Goal: Task Accomplishment & Management: Use online tool/utility

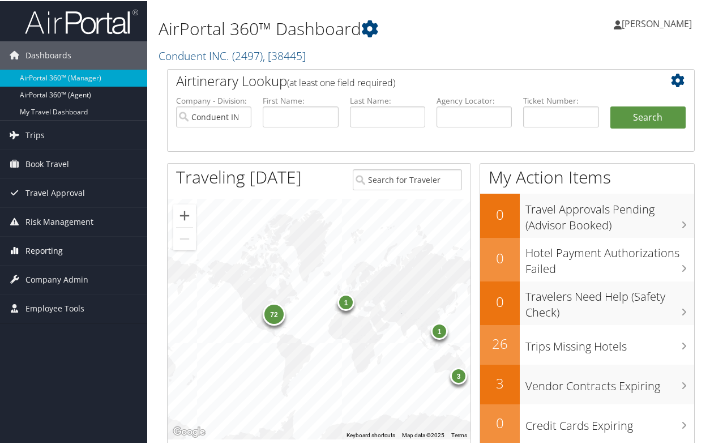
click at [62, 252] on link "Reporting" at bounding box center [73, 249] width 147 height 28
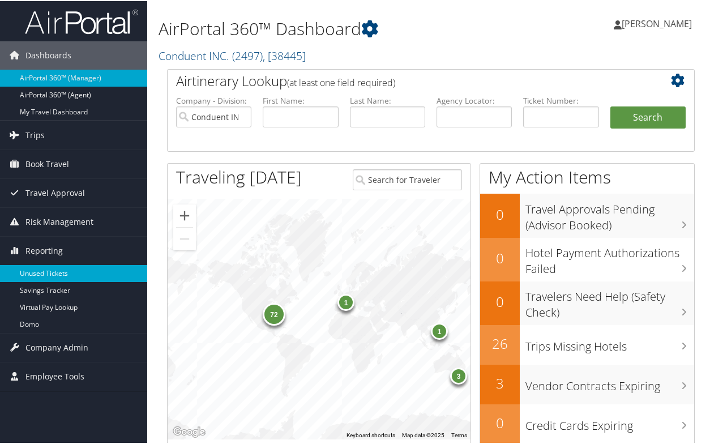
click at [53, 277] on link "Unused Tickets" at bounding box center [73, 272] width 147 height 17
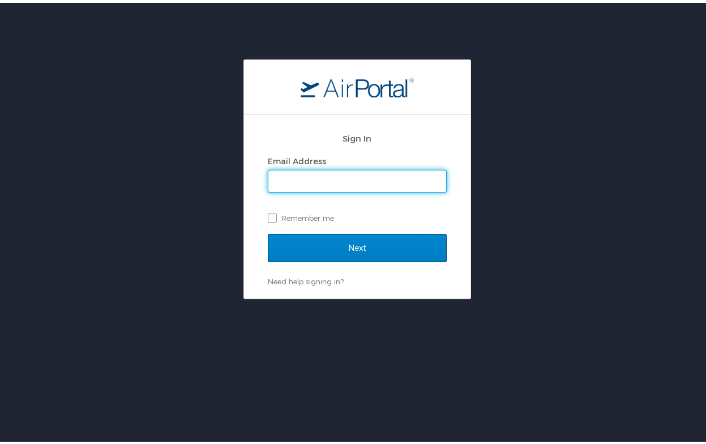
type input "[EMAIL_ADDRESS][DOMAIN_NAME]"
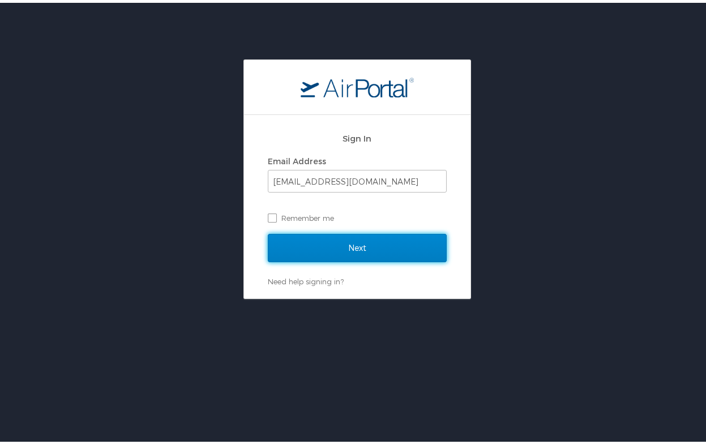
click at [350, 249] on input "Next" at bounding box center [357, 245] width 179 height 28
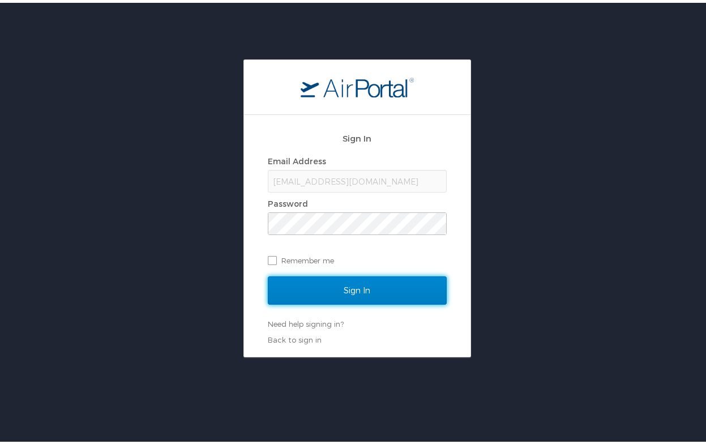
click at [332, 287] on input "Sign In" at bounding box center [357, 287] width 179 height 28
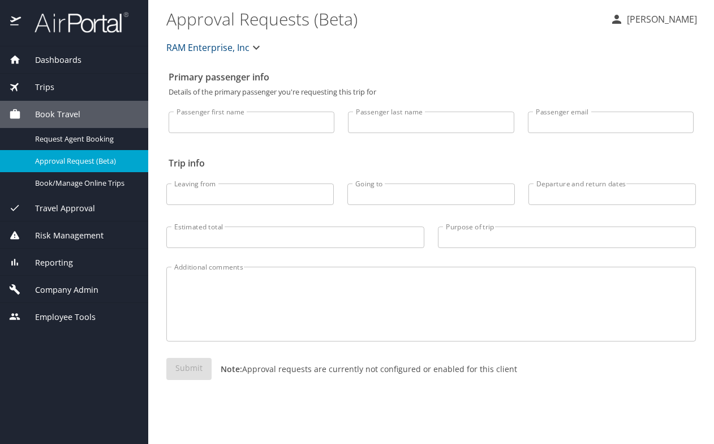
click at [67, 265] on span "Reporting" at bounding box center [47, 262] width 52 height 12
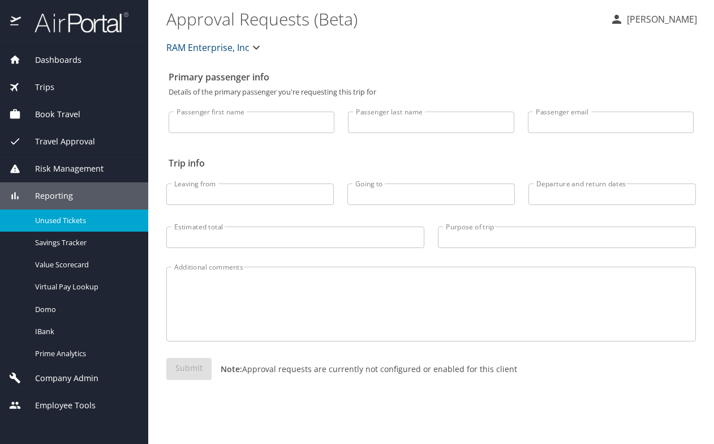
click at [60, 223] on span "Unused Tickets" at bounding box center [85, 220] width 100 height 11
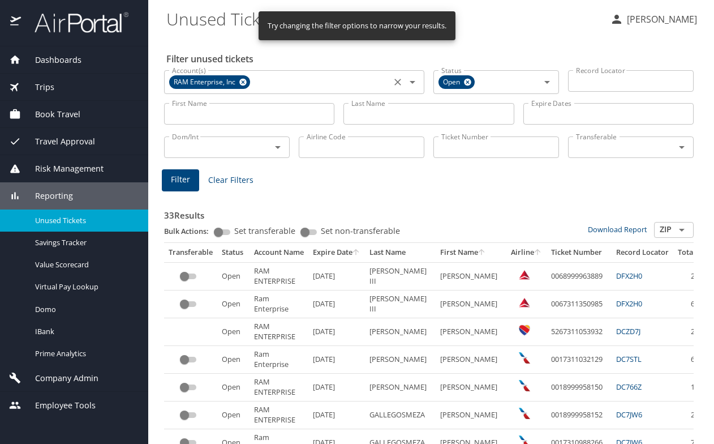
click at [244, 81] on icon at bounding box center [243, 82] width 8 height 12
click at [453, 145] on input "Ticket Number" at bounding box center [496, 147] width 126 height 22
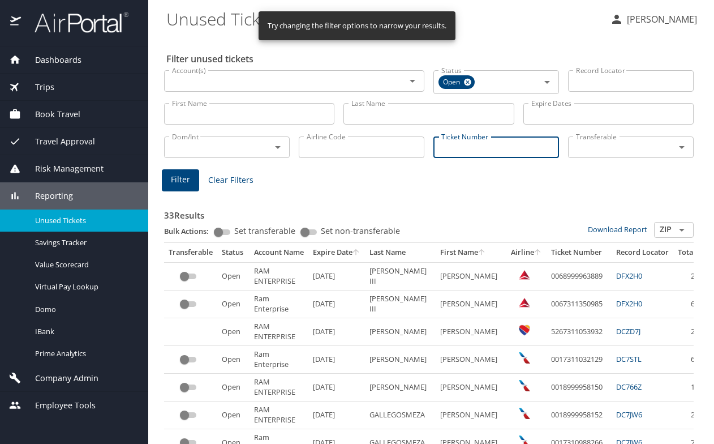
paste input "0068998518826"
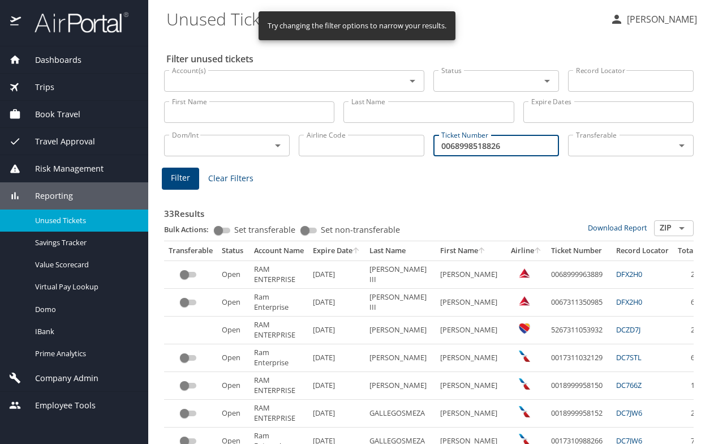
type input "0068998518826"
click at [170, 184] on button "Filter" at bounding box center [180, 178] width 37 height 22
